Goal: Transaction & Acquisition: Purchase product/service

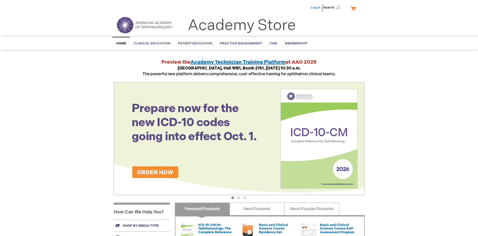
click at [316, 8] on link "Log In" at bounding box center [316, 8] width 10 height 4
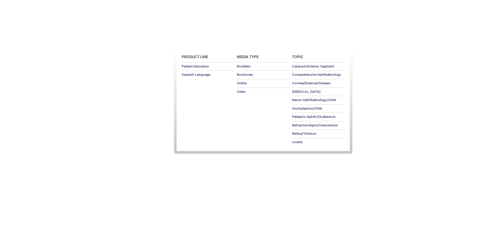
click at [194, 43] on span "Patient Education" at bounding box center [195, 43] width 34 height 4
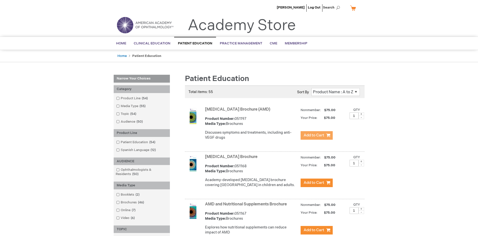
click at [317, 136] on span "Add to Cart" at bounding box center [314, 135] width 21 height 5
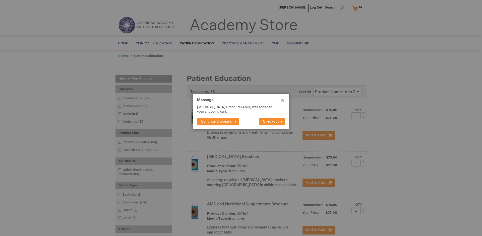
click at [217, 122] on span "Continue Shopping" at bounding box center [217, 122] width 32 height 4
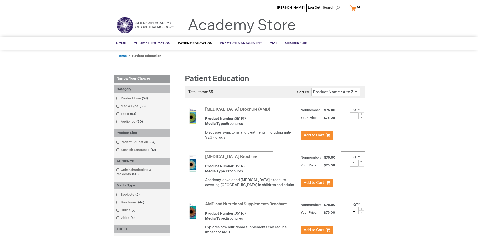
click at [247, 207] on link "AMD and Nutritional Supplements Brochure" at bounding box center [246, 204] width 82 height 5
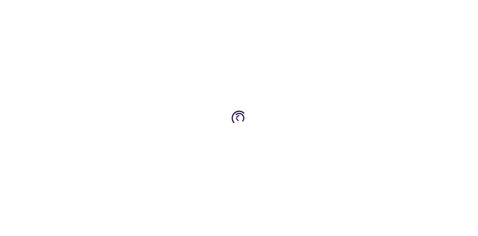
type input "1"
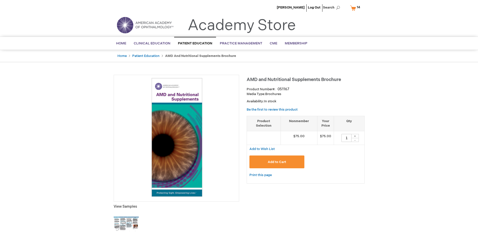
click at [277, 162] on span "Add to Cart" at bounding box center [277, 162] width 18 height 4
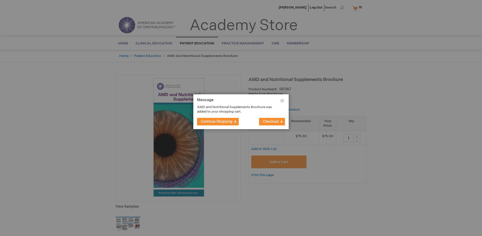
click at [217, 122] on span "Continue Shopping" at bounding box center [217, 122] width 32 height 4
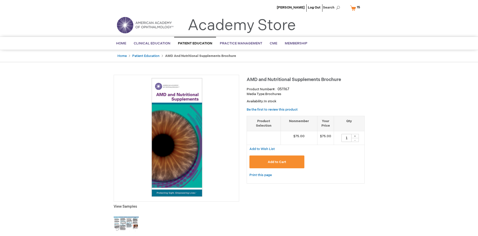
click at [356, 8] on span "15 15 items" at bounding box center [358, 7] width 5 height 6
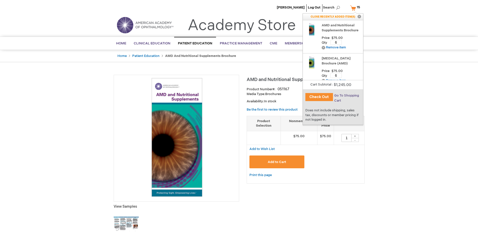
click at [347, 96] on span "Go To Shopping Cart" at bounding box center [346, 98] width 25 height 9
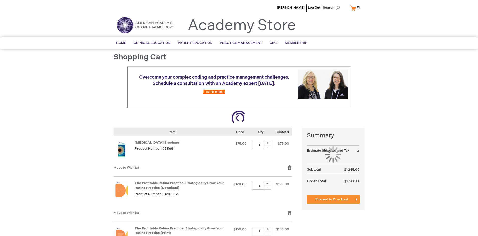
select select "US"
select select "41"
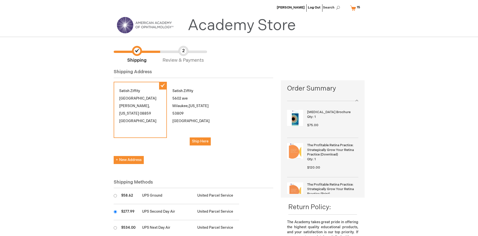
click at [115, 212] on input "radio" at bounding box center [115, 211] width 3 height 3
